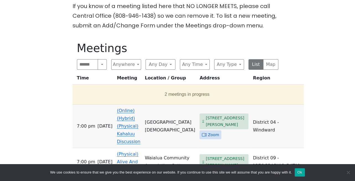
scroll to position [154, 0]
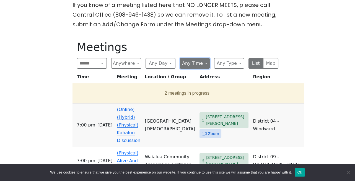
click at [204, 63] on button "Any Time" at bounding box center [195, 63] width 30 height 11
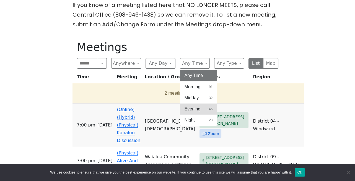
click at [188, 108] on span "Evening" at bounding box center [193, 109] width 16 height 7
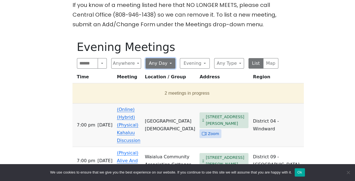
click at [164, 60] on button "Any Day" at bounding box center [161, 63] width 30 height 11
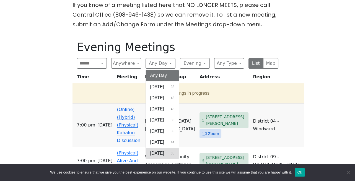
click at [159, 150] on span "[DATE]" at bounding box center [157, 153] width 14 height 7
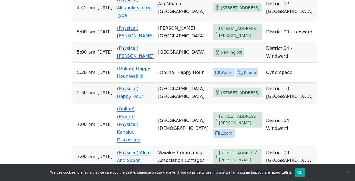
scroll to position [243, 0]
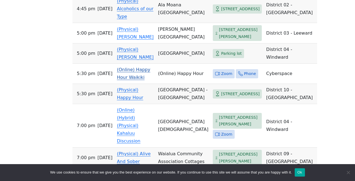
click at [121, 77] on link "(Online) Happy Hour Waikiki" at bounding box center [133, 73] width 33 height 13
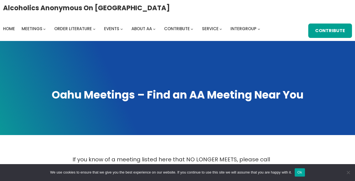
scroll to position [73, 0]
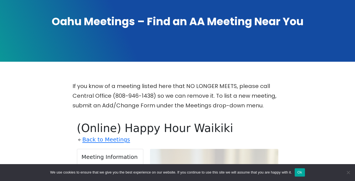
scroll to position [243, 0]
